Goal: Task Accomplishment & Management: Manage account settings

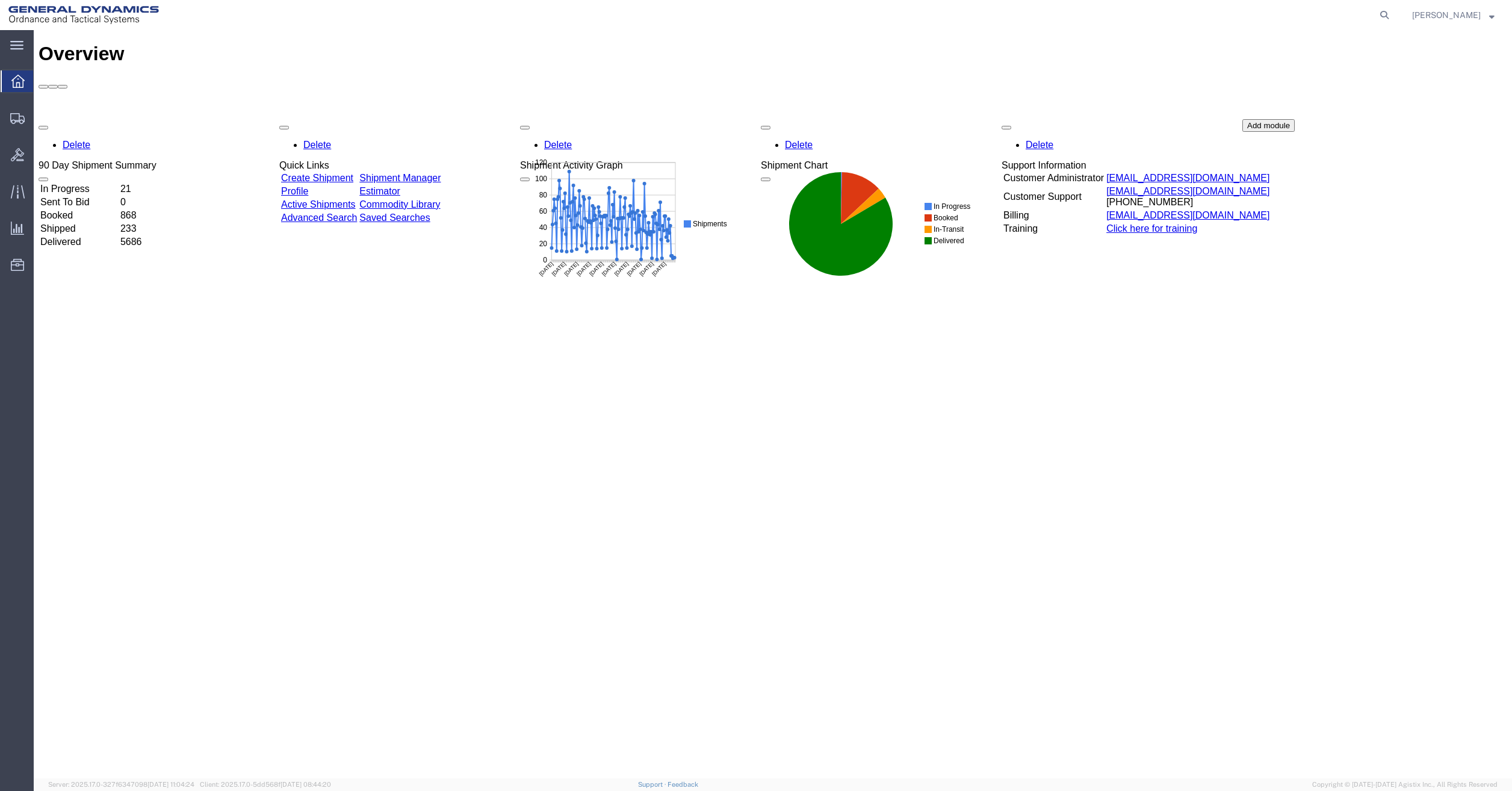
click at [0, 422] on html "main_menu Created with Sketch. Collapse Menu Overview Shipments Shipment Manage…" at bounding box center [756, 396] width 1512 height 791
click at [0, 0] on span "Shipment Manager" at bounding box center [0, 0] width 0 height 0
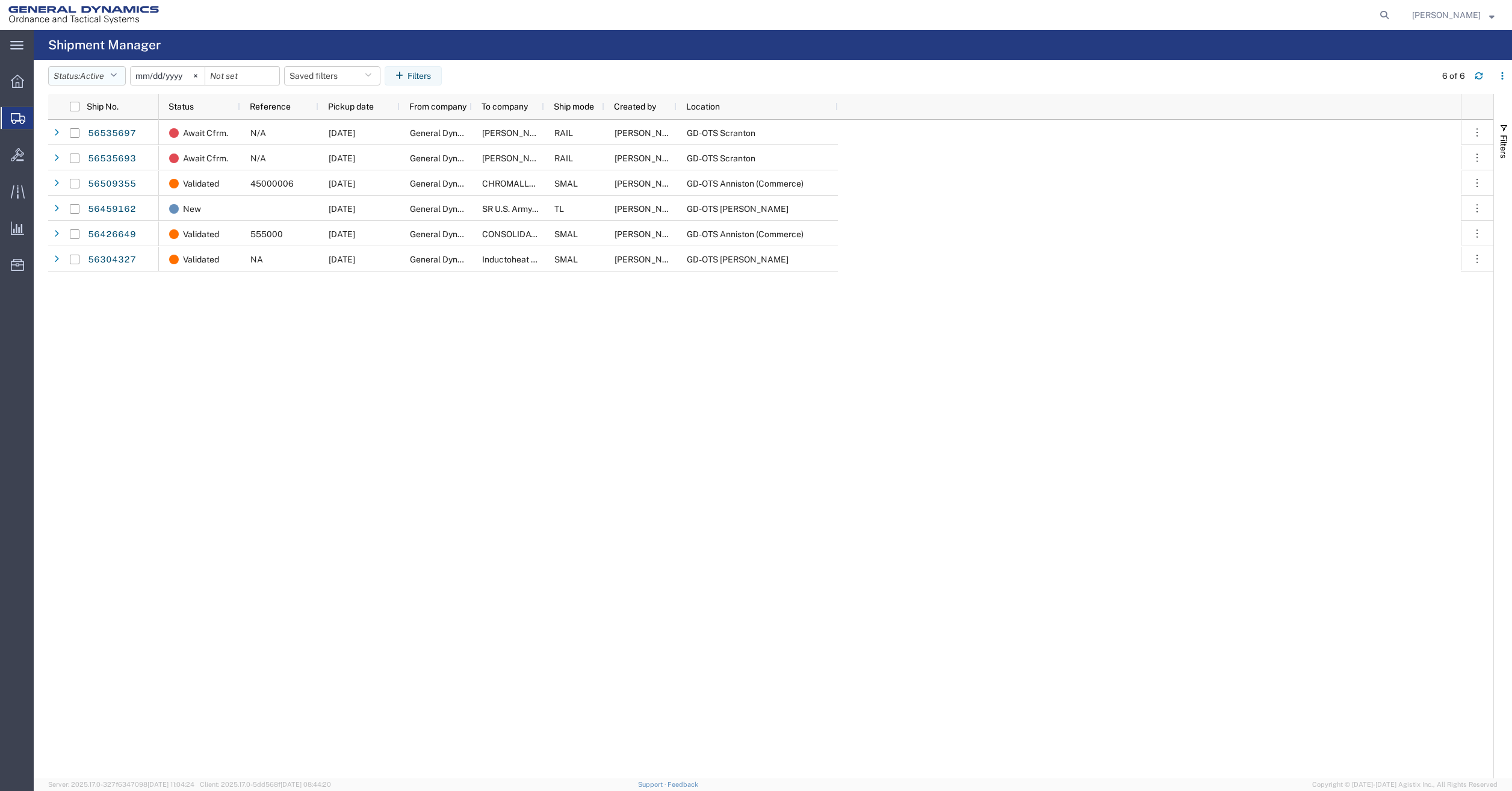
click at [105, 82] on button "Status: Active" at bounding box center [87, 76] width 78 height 19
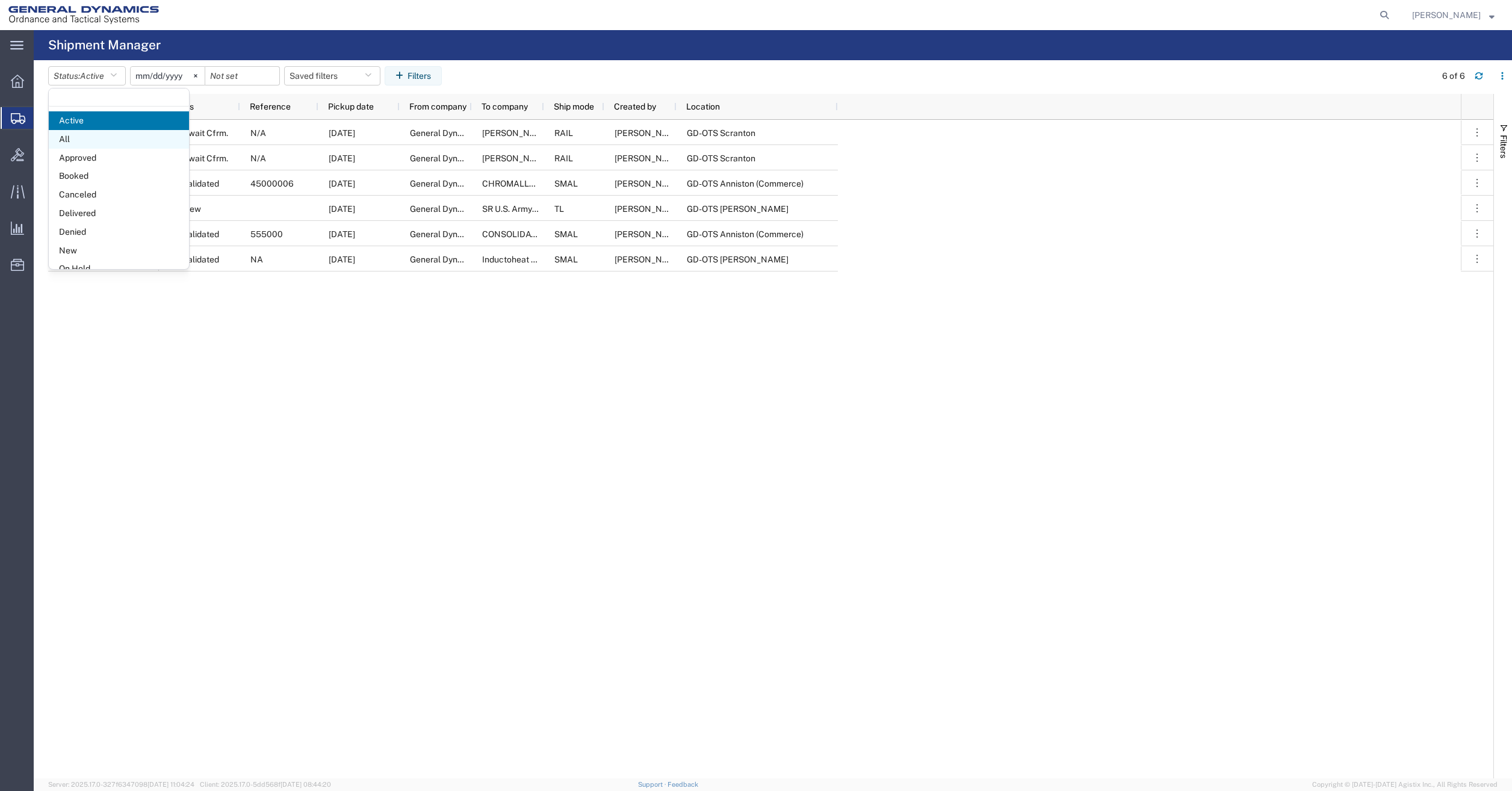
click at [89, 139] on span "All" at bounding box center [118, 139] width 140 height 19
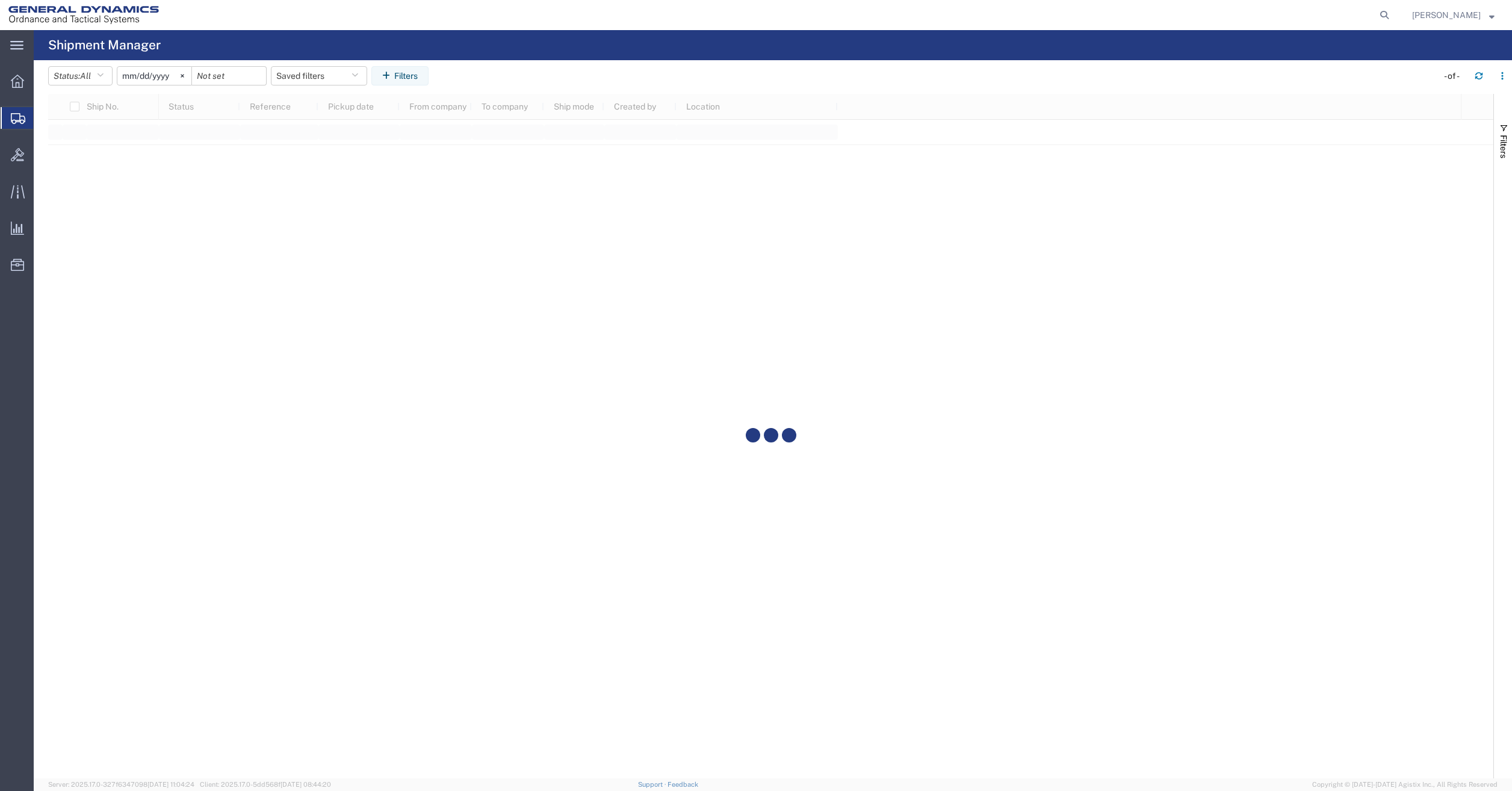
click at [157, 81] on input "[DATE]" at bounding box center [155, 76] width 74 height 18
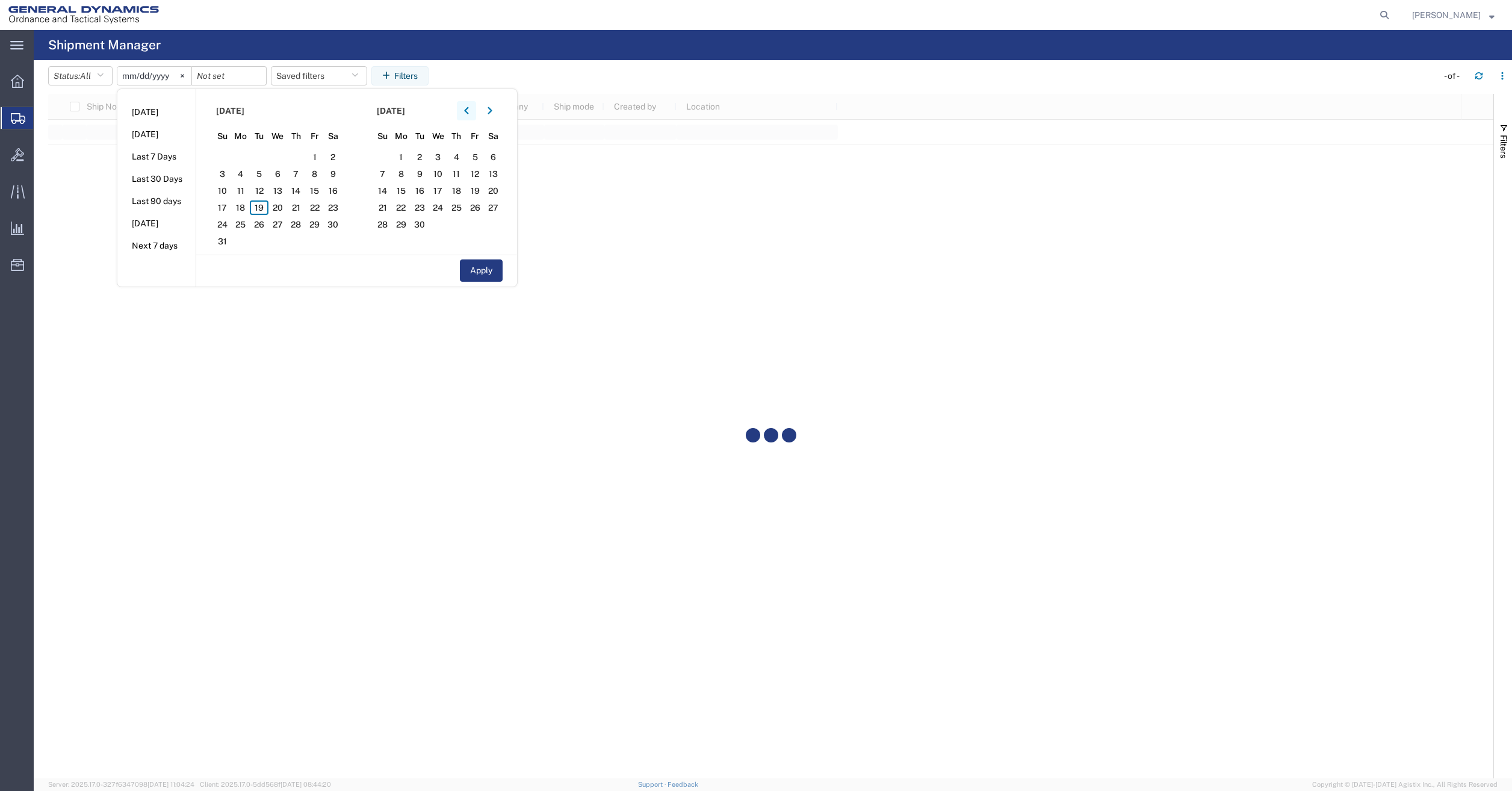
click at [469, 110] on icon "button" at bounding box center [466, 111] width 5 height 8
click at [265, 158] on span "1" at bounding box center [259, 157] width 19 height 15
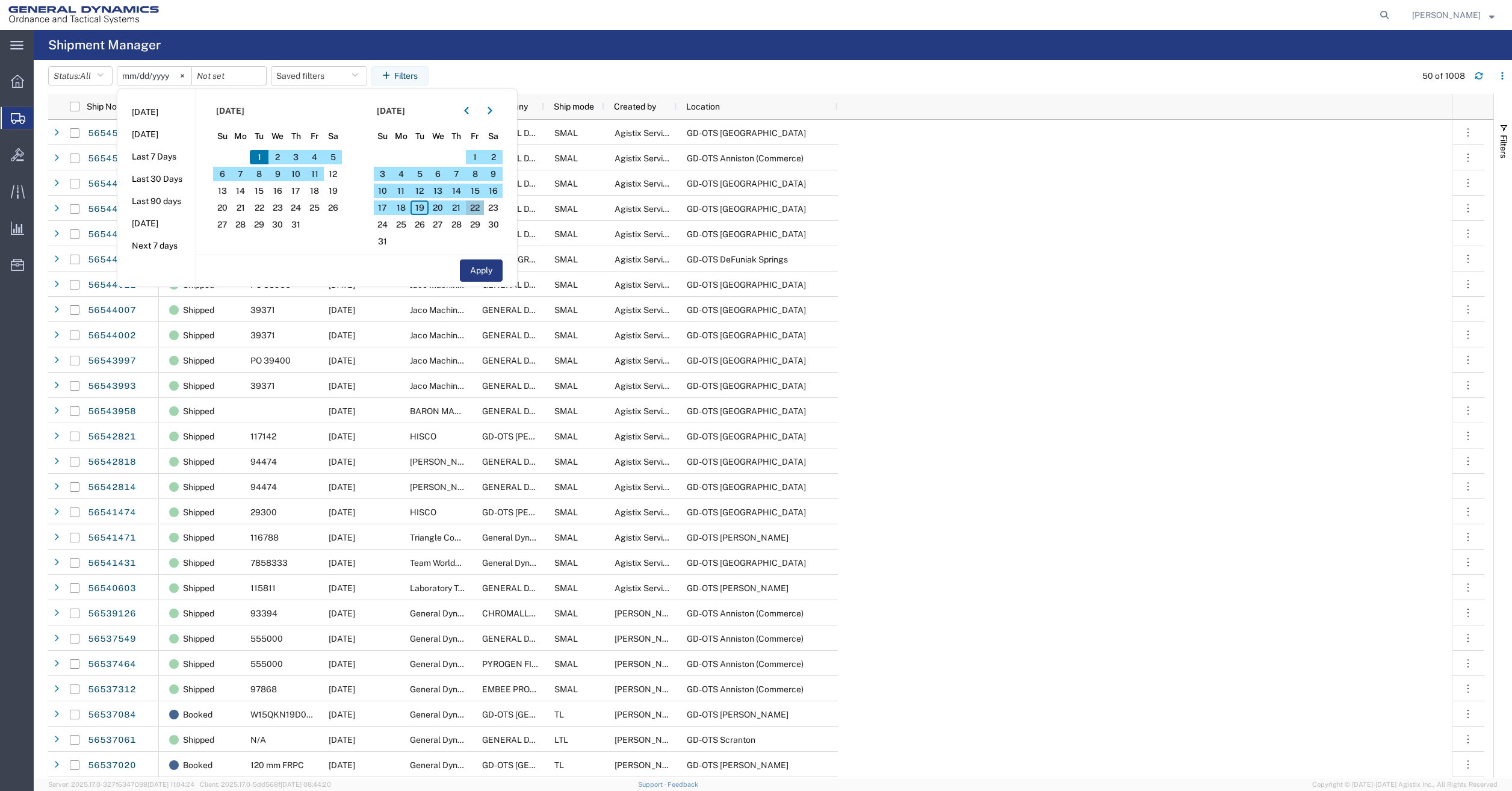
click at [479, 208] on span "22" at bounding box center [475, 208] width 19 height 15
click at [492, 265] on button "Apply" at bounding box center [481, 271] width 42 height 22
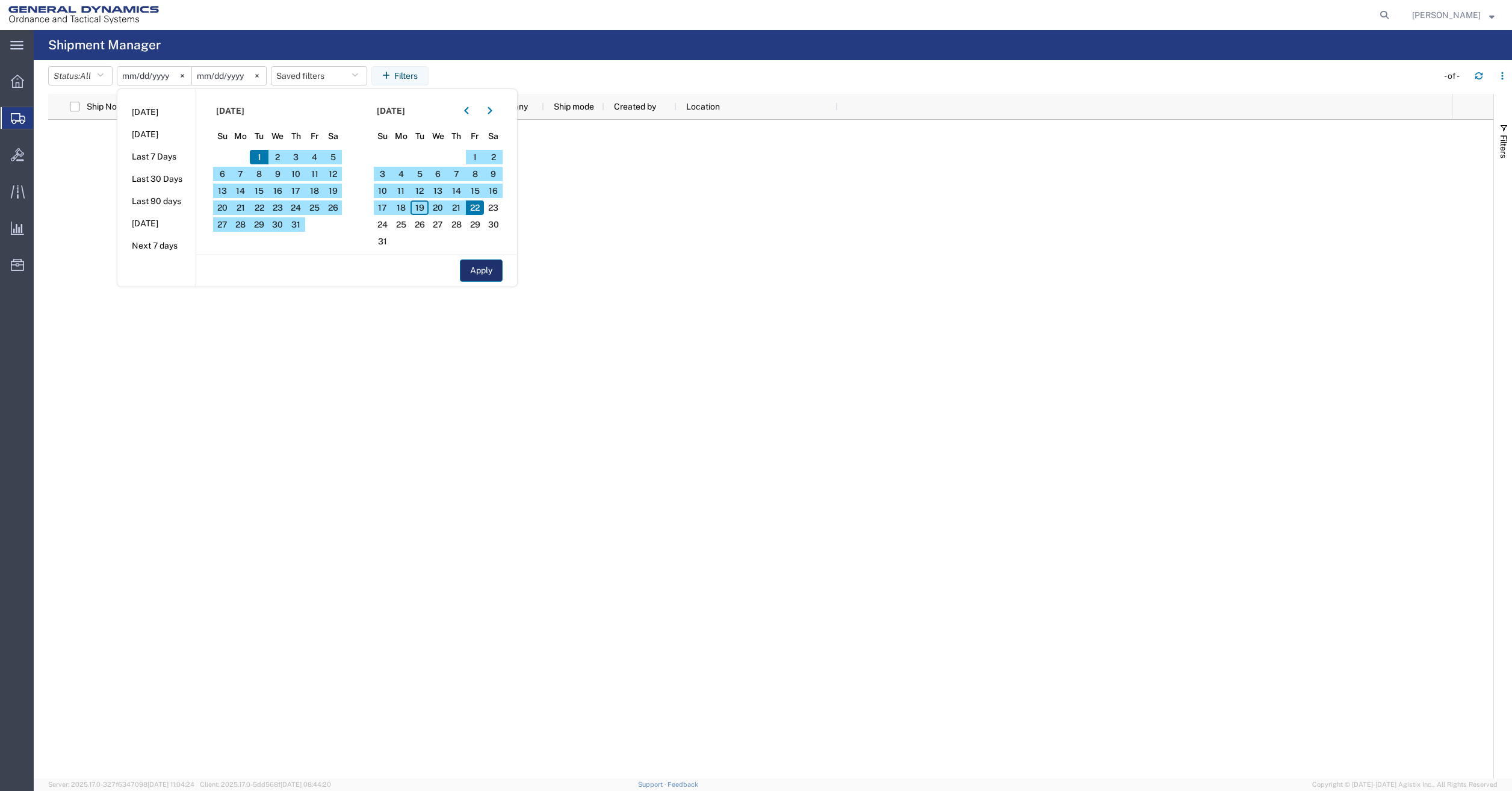
type input "[DATE]"
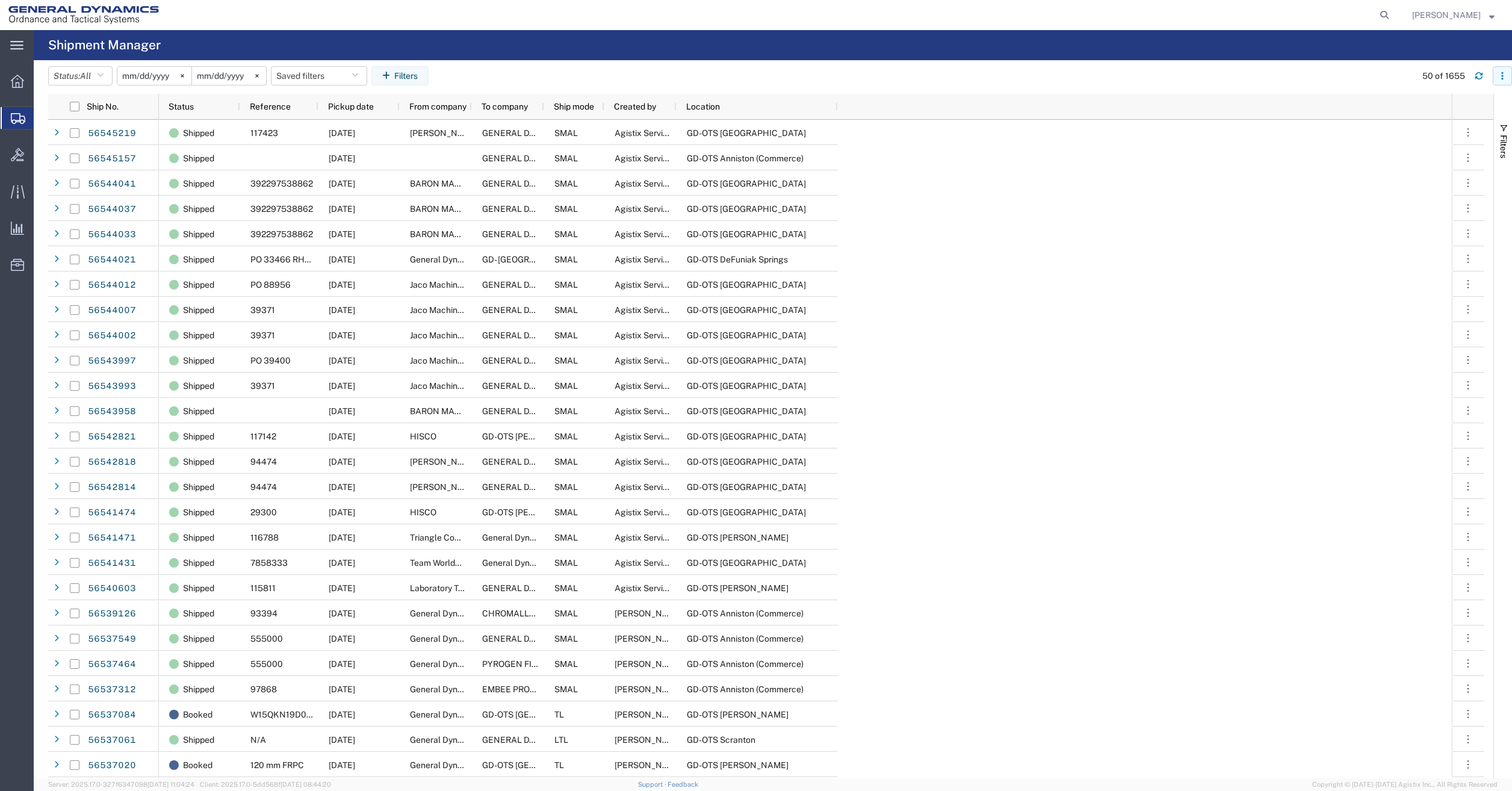
click at [1504, 75] on icon "button" at bounding box center [1502, 76] width 8 height 8
click at [1506, 133] on button "Filters" at bounding box center [1503, 141] width 18 height 65
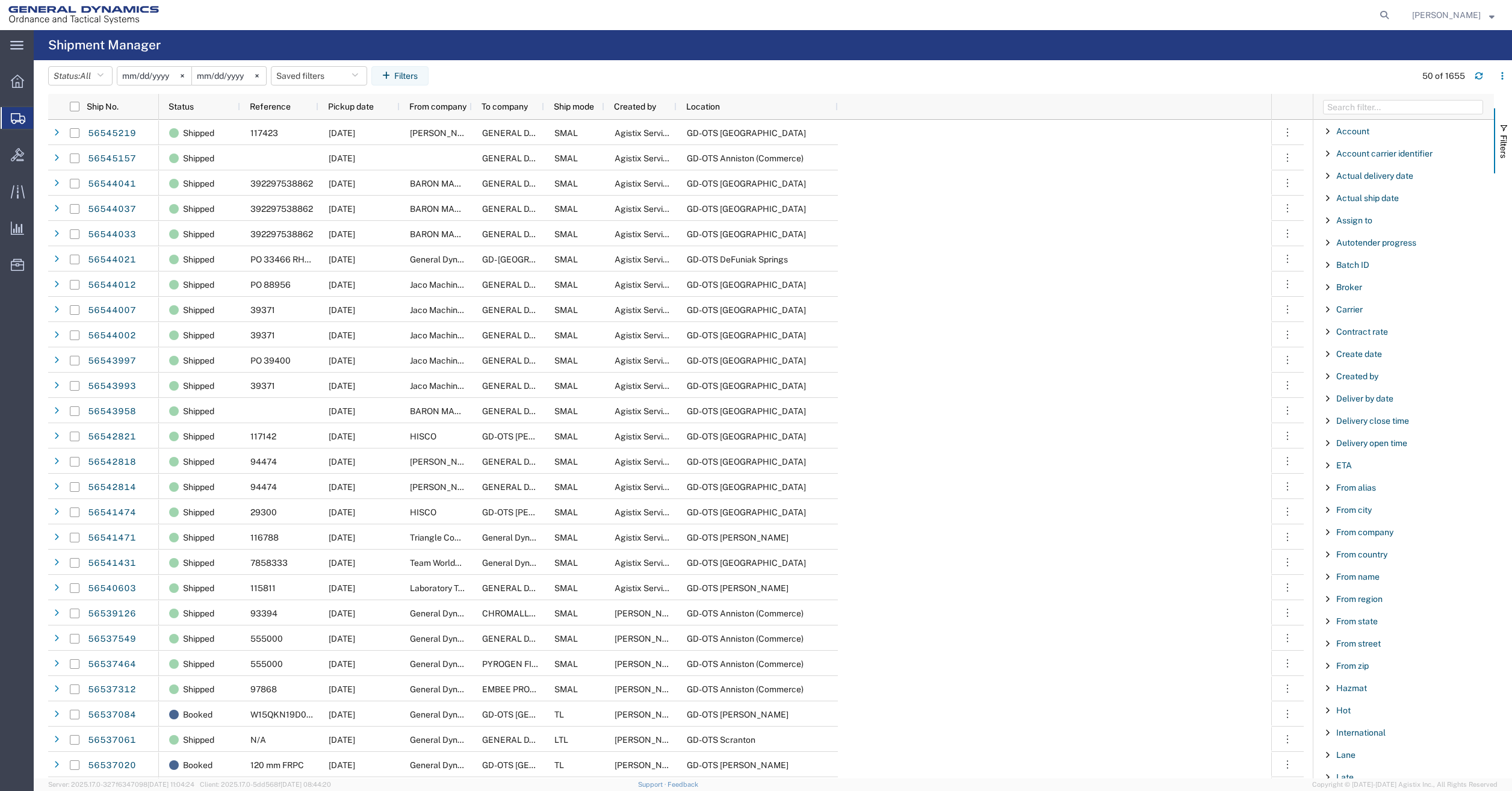
click at [1330, 621] on span "Filter List 66 Filters" at bounding box center [1328, 622] width 10 height 10
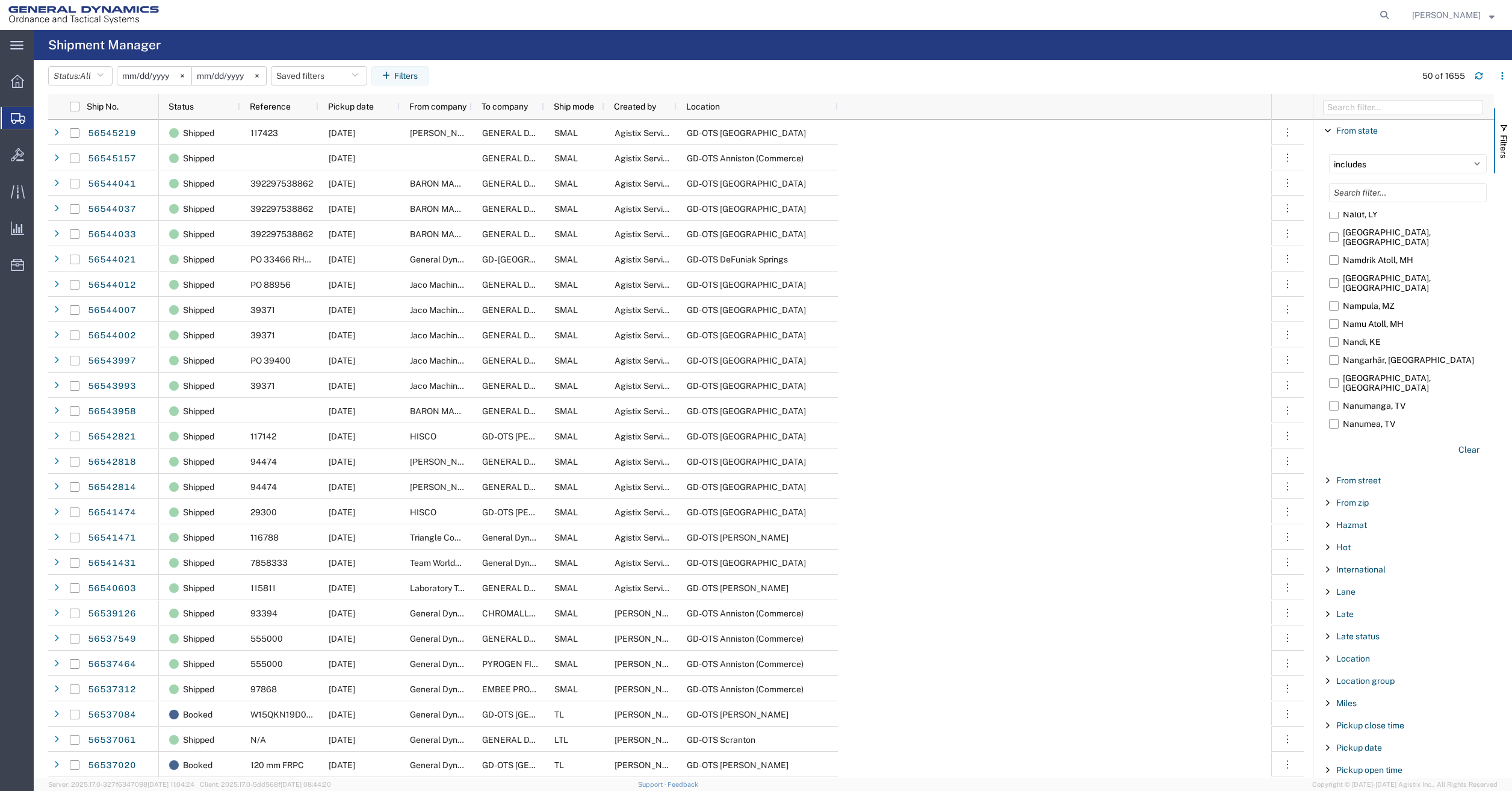
scroll to position [49070, 0]
click at [0, 0] on input "[US_STATE], [GEOGRAPHIC_DATA]" at bounding box center [0, 0] width 0 height 0
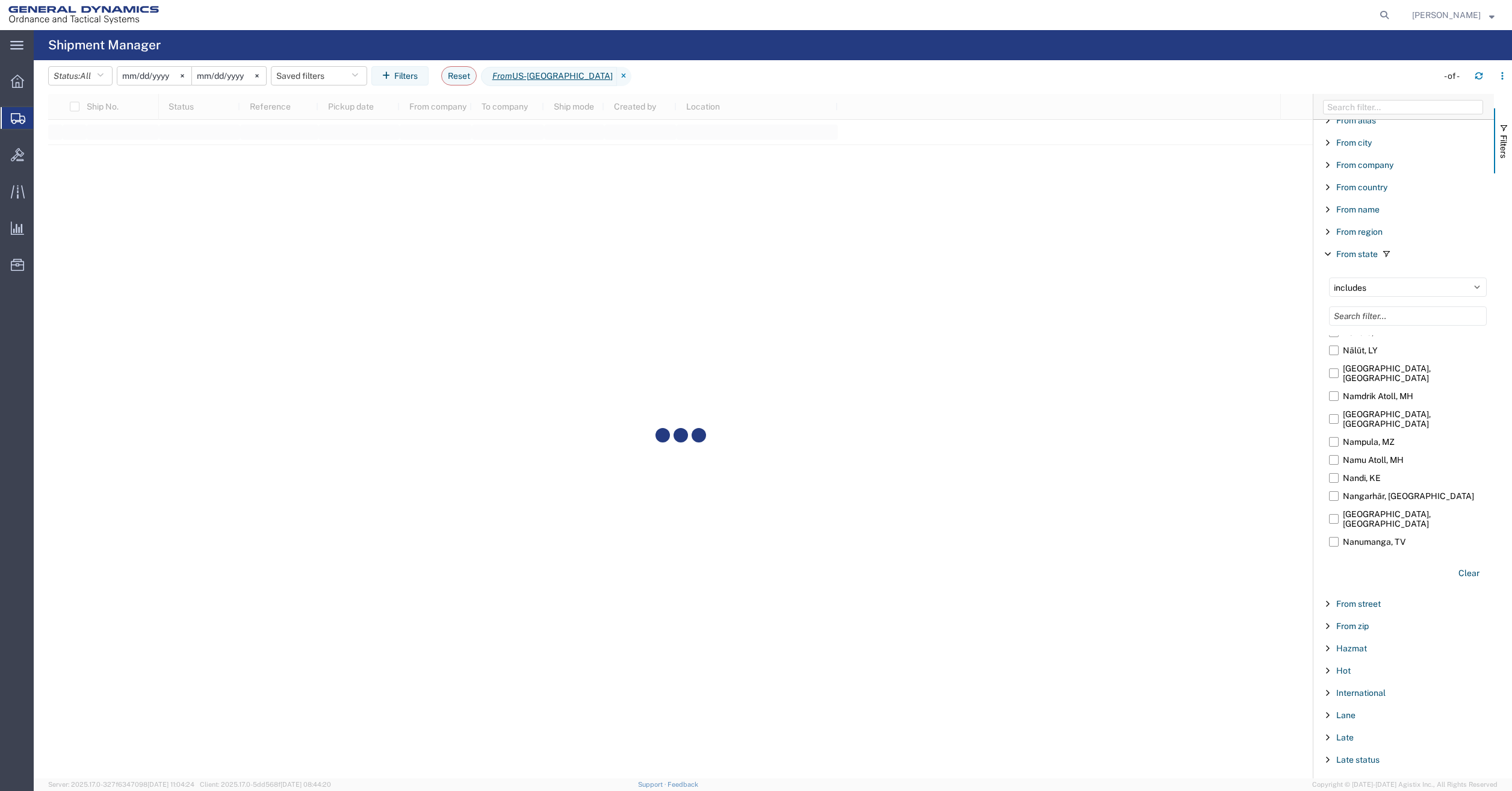
scroll to position [357, 0]
click at [1329, 266] on span "Filter List 66 Filters" at bounding box center [1328, 264] width 10 height 10
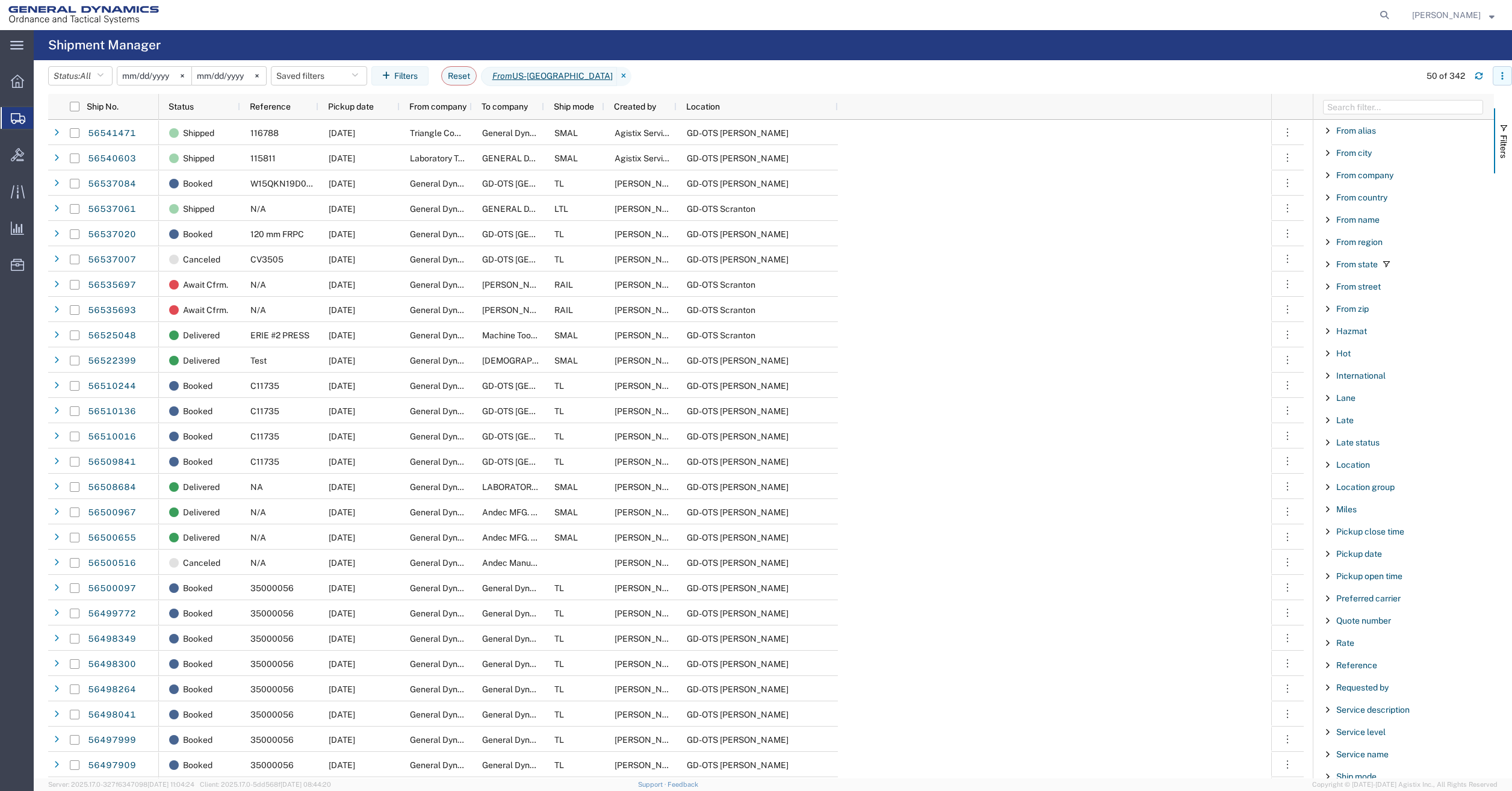
click at [1505, 76] on icon "button" at bounding box center [1502, 76] width 8 height 8
click at [1445, 112] on div "Download" at bounding box center [1440, 108] width 67 height 24
click at [1390, 12] on icon at bounding box center [1384, 15] width 17 height 17
paste input "56412238"
click at [1259, 18] on input "56412238" at bounding box center [1193, 15] width 366 height 29
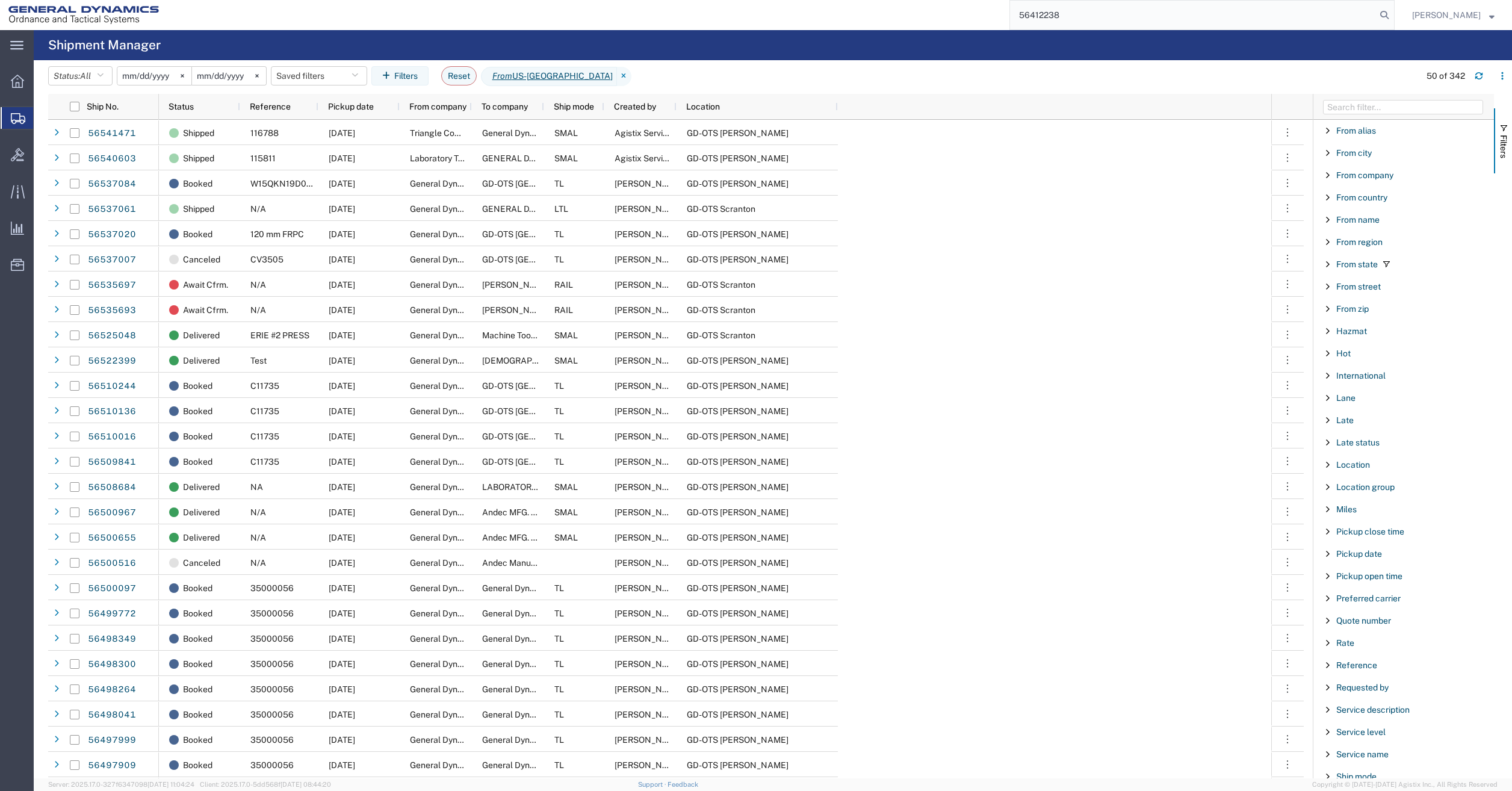
paste input "56412238"
drag, startPoint x: 1259, startPoint y: 18, endPoint x: 617, endPoint y: 18, distance: 642.0
click at [617, 18] on div "5641223856412238" at bounding box center [781, 15] width 1227 height 30
paste input "search"
type input "56412238"
